Goal: Information Seeking & Learning: Learn about a topic

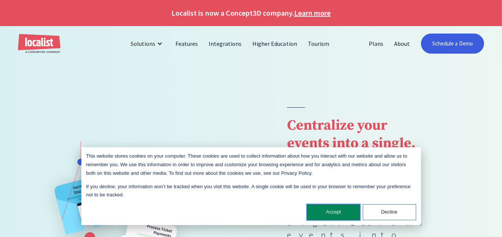
click at [315, 212] on button "Accept" at bounding box center [333, 212] width 53 height 16
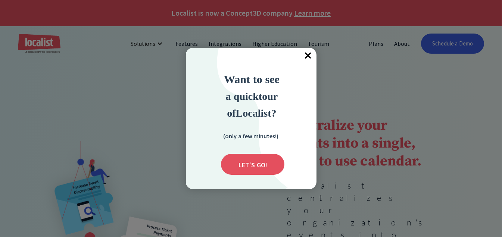
click at [311, 57] on span "×" at bounding box center [308, 56] width 16 height 16
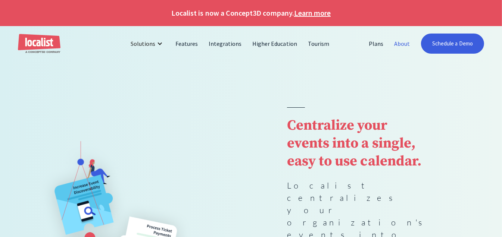
click at [405, 43] on link "About" at bounding box center [402, 44] width 26 height 18
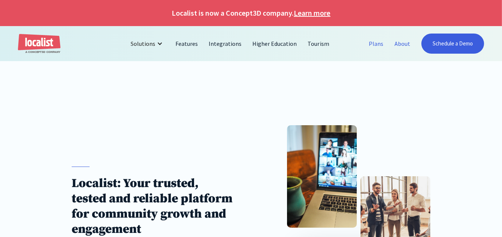
click at [376, 43] on link "Plans" at bounding box center [376, 44] width 25 height 18
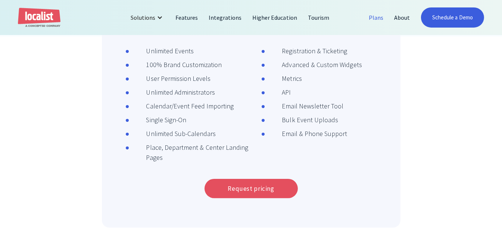
scroll to position [298, 0]
